Goal: Task Accomplishment & Management: Use online tool/utility

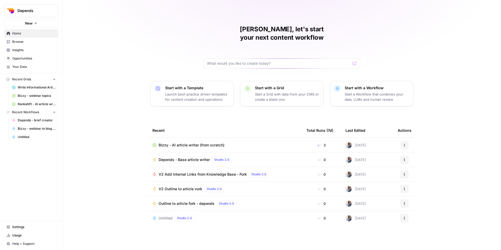
click at [18, 6] on button "Depends" at bounding box center [31, 10] width 54 height 13
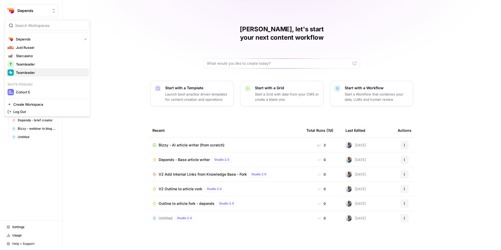
click at [42, 71] on span "Teamleader" at bounding box center [50, 72] width 69 height 5
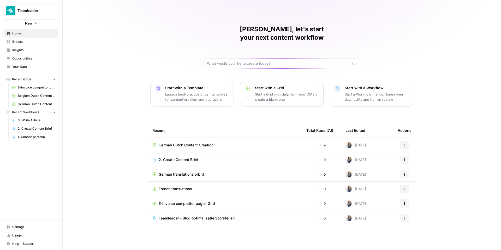
click at [36, 92] on link "Belgium Dutch Content Creation" at bounding box center [34, 96] width 48 height 8
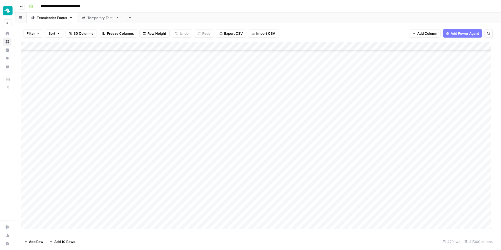
scroll to position [247, 0]
click at [101, 210] on div "Add Column" at bounding box center [257, 137] width 473 height 191
click at [103, 189] on div "Add Column" at bounding box center [257, 137] width 473 height 191
click at [104, 181] on div "Add Column" at bounding box center [257, 137] width 473 height 191
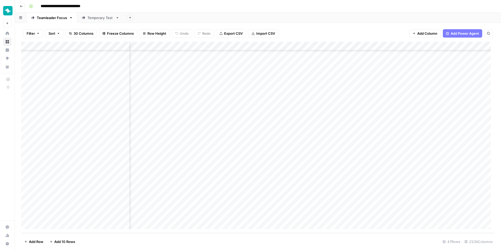
click at [223, 216] on div "Add Column" at bounding box center [257, 137] width 473 height 191
click at [146, 33] on button "Row Height" at bounding box center [154, 33] width 30 height 8
click at [166, 67] on span "Tall" at bounding box center [168, 65] width 38 height 5
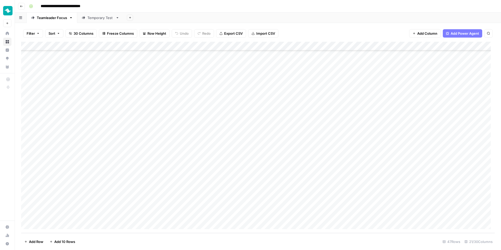
click at [158, 34] on span "Row Height" at bounding box center [156, 33] width 19 height 5
click at [166, 54] on button "Small" at bounding box center [166, 51] width 50 height 7
click at [98, 20] on div "Temporary Test" at bounding box center [100, 17] width 26 height 5
click at [49, 18] on div "Teamleader Focus" at bounding box center [52, 17] width 30 height 5
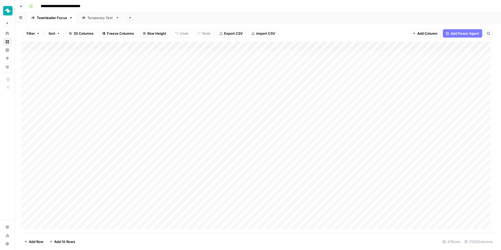
click at [271, 93] on div "Add Column" at bounding box center [257, 137] width 473 height 191
click at [282, 112] on button "Operations" at bounding box center [277, 110] width 22 height 6
click at [280, 98] on div "Add Column" at bounding box center [257, 137] width 473 height 191
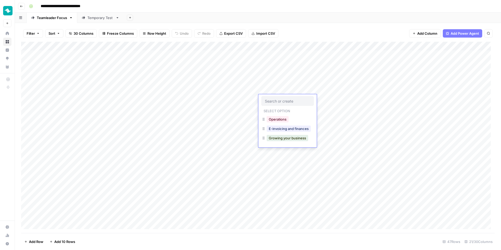
click at [280, 114] on div "Select option Operations E-invoicing and finances Growing your business" at bounding box center [287, 120] width 58 height 53
click at [280, 116] on button "Operations" at bounding box center [277, 119] width 22 height 6
click at [280, 109] on div "Add Column" at bounding box center [257, 137] width 473 height 191
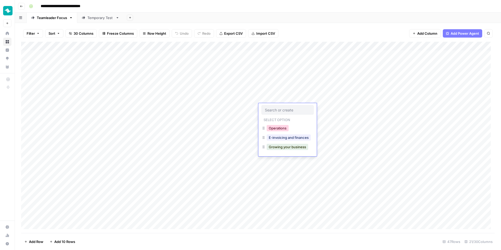
click at [281, 127] on button "Operations" at bounding box center [277, 128] width 22 height 6
click at [275, 114] on div "Add Column" at bounding box center [257, 137] width 473 height 191
click at [277, 136] on button "Operations" at bounding box center [277, 137] width 22 height 6
click at [274, 72] on div "Add Column" at bounding box center [257, 137] width 473 height 191
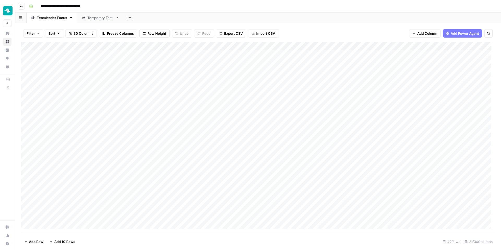
click at [274, 72] on div "Add Column" at bounding box center [257, 137] width 473 height 191
click at [280, 89] on button "Operations" at bounding box center [277, 92] width 22 height 6
click at [51, 208] on div "Add Column" at bounding box center [257, 137] width 473 height 191
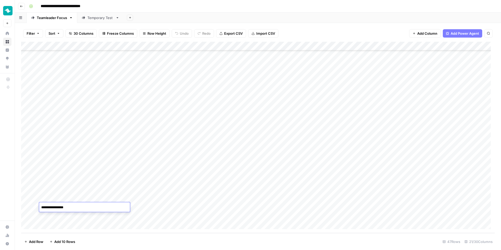
click at [43, 207] on textarea "**********" at bounding box center [84, 213] width 91 height 18
type textarea "**********"
drag, startPoint x: 112, startPoint y: 139, endPoint x: 111, endPoint y: 142, distance: 2.9
click at [111, 142] on div "Add Column" at bounding box center [257, 137] width 473 height 191
click at [87, 197] on div "Add Column" at bounding box center [257, 137] width 473 height 191
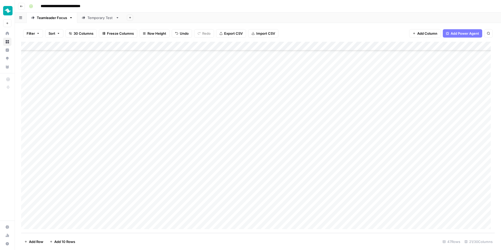
click at [87, 197] on div "Add Column" at bounding box center [257, 137] width 473 height 191
drag, startPoint x: 50, startPoint y: 198, endPoint x: 42, endPoint y: 191, distance: 10.8
click at [42, 192] on body "**********" at bounding box center [250, 125] width 501 height 250
click at [50, 189] on div "Add Column" at bounding box center [257, 137] width 473 height 191
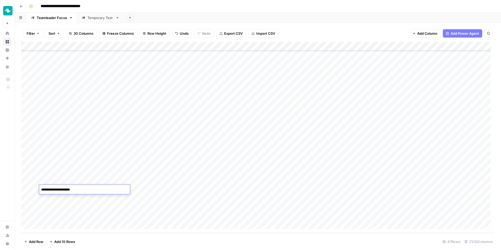
click at [43, 190] on textarea "**********" at bounding box center [84, 189] width 91 height 7
type textarea "**********"
drag, startPoint x: 105, startPoint y: 169, endPoint x: 105, endPoint y: 173, distance: 3.7
click at [105, 169] on div "Add Column" at bounding box center [257, 137] width 473 height 191
click at [429, 32] on span "Add Column" at bounding box center [427, 33] width 20 height 5
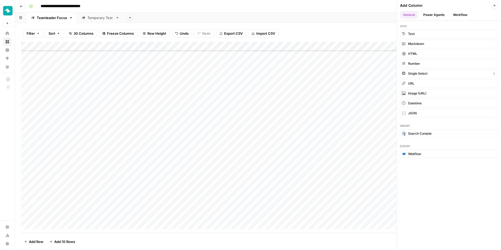
click at [434, 70] on button "Single Select" at bounding box center [449, 73] width 98 height 8
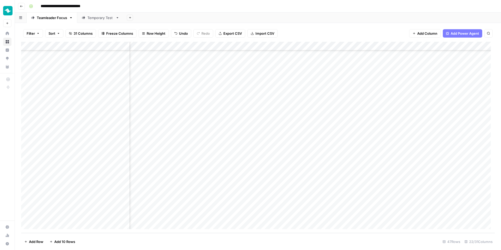
scroll to position [247, 727]
drag, startPoint x: 402, startPoint y: 46, endPoint x: 370, endPoint y: 48, distance: 31.8
click at [370, 48] on div "Add Column" at bounding box center [257, 137] width 473 height 191
click at [456, 45] on div "Add Column" at bounding box center [257, 137] width 473 height 191
click at [416, 44] on div at bounding box center [437, 47] width 47 height 10
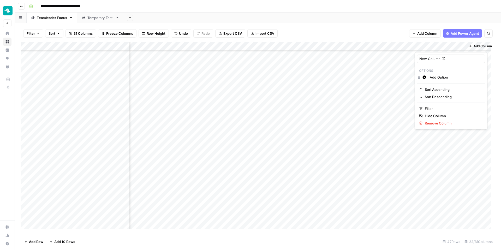
click at [452, 45] on div at bounding box center [437, 47] width 47 height 10
click at [451, 46] on div at bounding box center [437, 47] width 47 height 10
click at [399, 26] on div "Filter Sort 31 Columns Freeze Columns Row Height Undo Redo Export CSV Import CS…" at bounding box center [257, 33] width 473 height 17
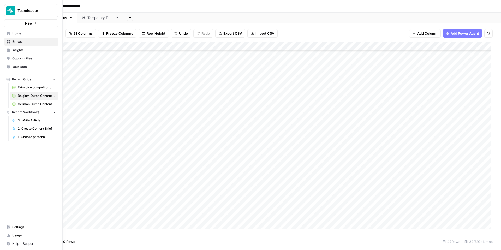
scroll to position [247, 0]
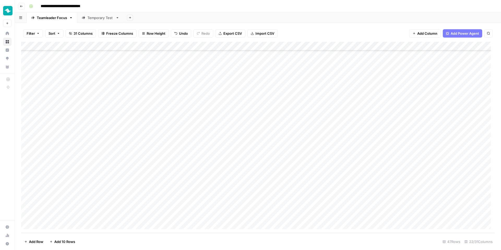
drag, startPoint x: 427, startPoint y: 46, endPoint x: 139, endPoint y: 68, distance: 289.4
click at [139, 68] on div "Add Column" at bounding box center [257, 137] width 473 height 191
click at [146, 81] on div "Add Column" at bounding box center [257, 137] width 473 height 191
click at [147, 161] on div "Add Column" at bounding box center [257, 137] width 473 height 191
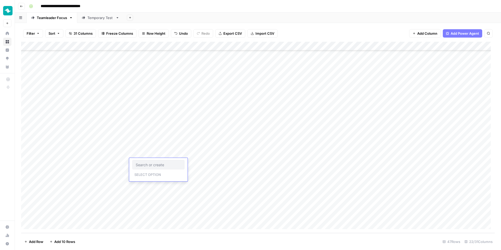
click at [142, 145] on div "Add Column" at bounding box center [257, 137] width 473 height 191
type input "BRIEFED"
click at [158, 141] on div "Add Column" at bounding box center [257, 137] width 473 height 191
click at [158, 141] on div "BRIEFED Select option BRIEFED" at bounding box center [158, 157] width 58 height 34
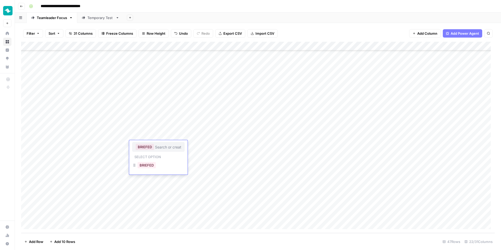
click at [163, 148] on input "text" at bounding box center [168, 146] width 26 height 5
type input "DONE"
type input "PUBLISHED"
click at [155, 157] on div "Add Column" at bounding box center [257, 137] width 473 height 191
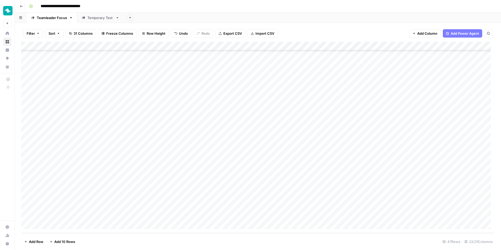
click at [157, 144] on div "Add Column" at bounding box center [257, 137] width 473 height 191
click at [149, 164] on button "BRIEFED" at bounding box center [146, 165] width 18 height 6
click at [154, 144] on div "Add Column" at bounding box center [257, 137] width 473 height 191
click at [154, 144] on div "BRIEFED" at bounding box center [145, 146] width 19 height 7
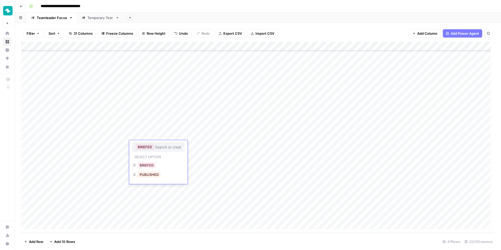
click at [155, 136] on div "Add Column" at bounding box center [257, 137] width 473 height 191
click at [154, 144] on div "Add Column" at bounding box center [257, 137] width 473 height 191
click at [153, 151] on div "Add Column" at bounding box center [257, 137] width 473 height 191
click at [144, 162] on div "Add Column" at bounding box center [257, 137] width 473 height 191
click at [145, 173] on div "Add Column" at bounding box center [257, 137] width 473 height 191
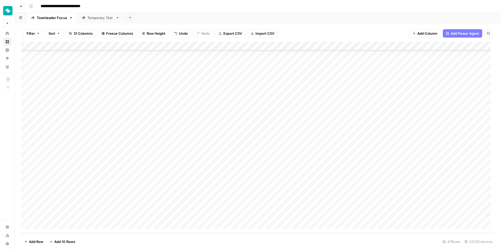
click at [145, 190] on div "Add Column" at bounding box center [257, 137] width 473 height 191
click at [145, 178] on div "Add Column" at bounding box center [257, 137] width 473 height 191
click at [145, 116] on div "Add Column" at bounding box center [257, 137] width 473 height 191
click at [150, 136] on button "BRIEFED" at bounding box center [146, 138] width 18 height 6
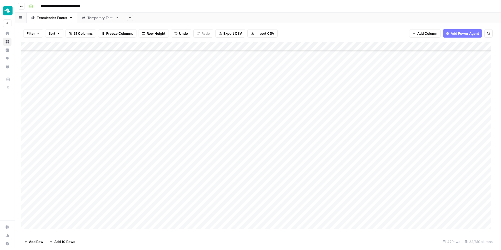
click at [156, 101] on div "Add Column" at bounding box center [257, 137] width 473 height 191
click at [137, 198] on div "Add Column" at bounding box center [257, 137] width 473 height 191
click at [151, 216] on button "BRIEFED" at bounding box center [146, 218] width 18 height 6
click at [164, 163] on div "Add Column" at bounding box center [257, 137] width 473 height 191
